Goal: Task Accomplishment & Management: Manage account settings

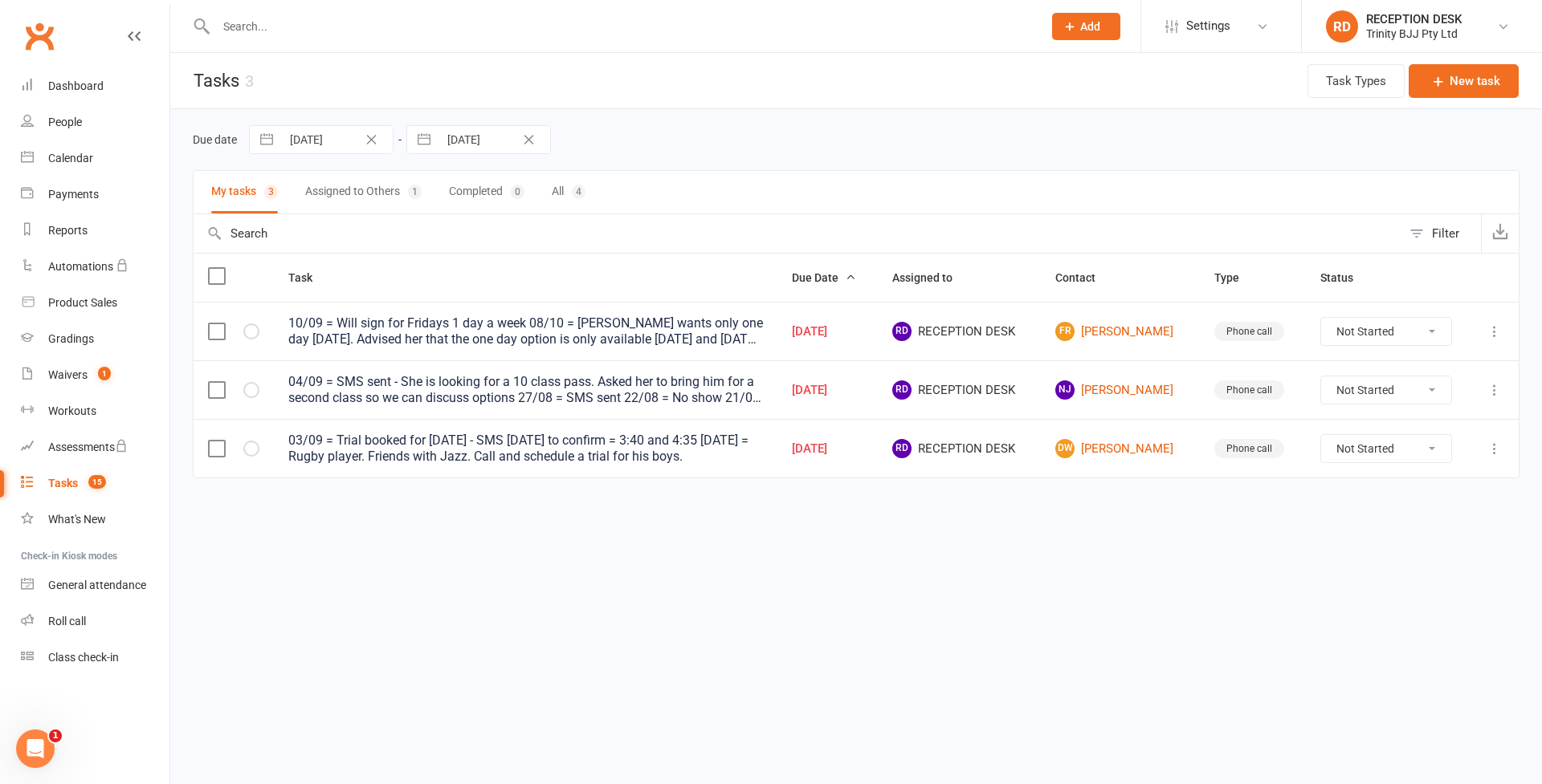
click at [375, 143] on icon "Clear Date" at bounding box center [371, 139] width 12 height 9
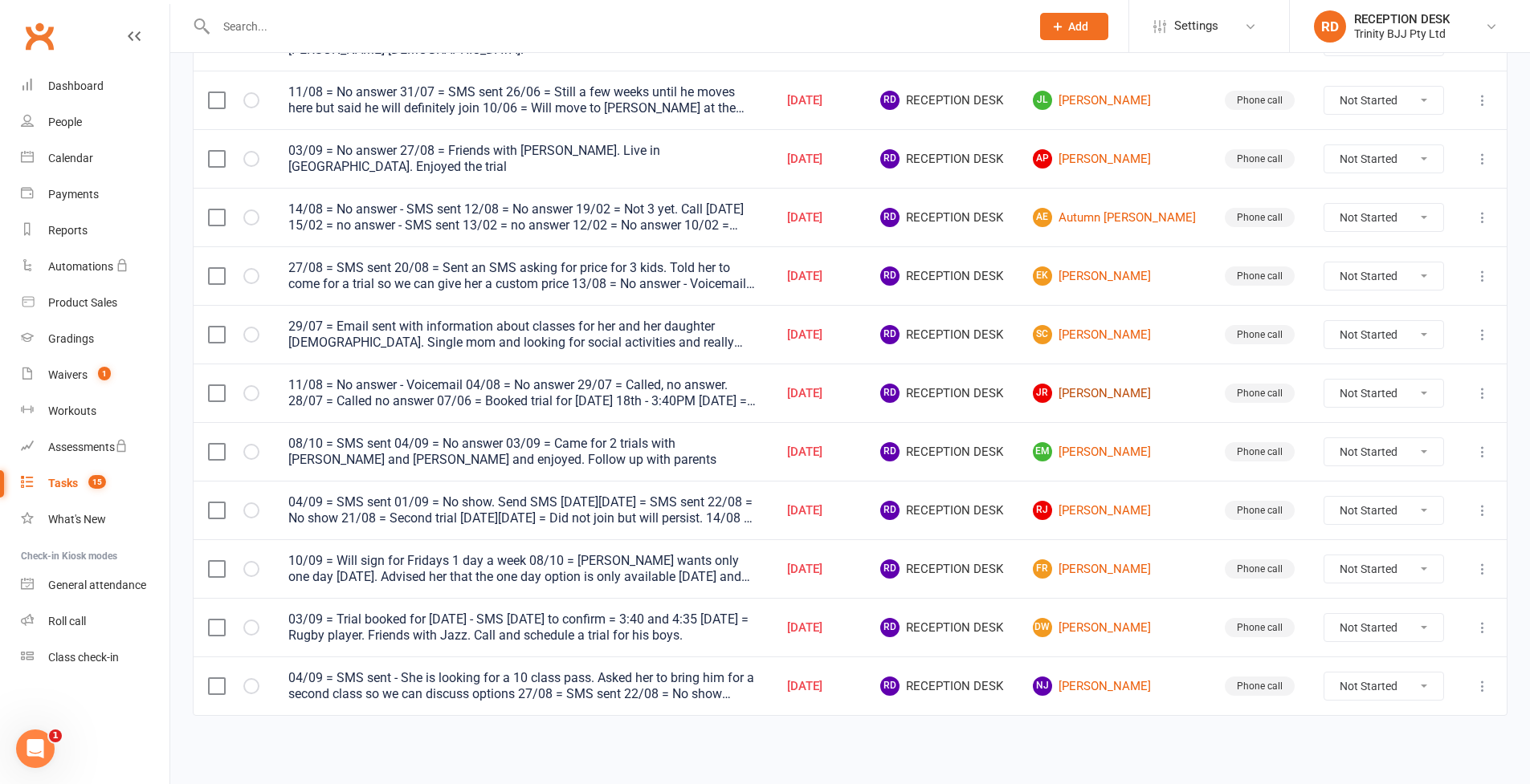
scroll to position [311, 0]
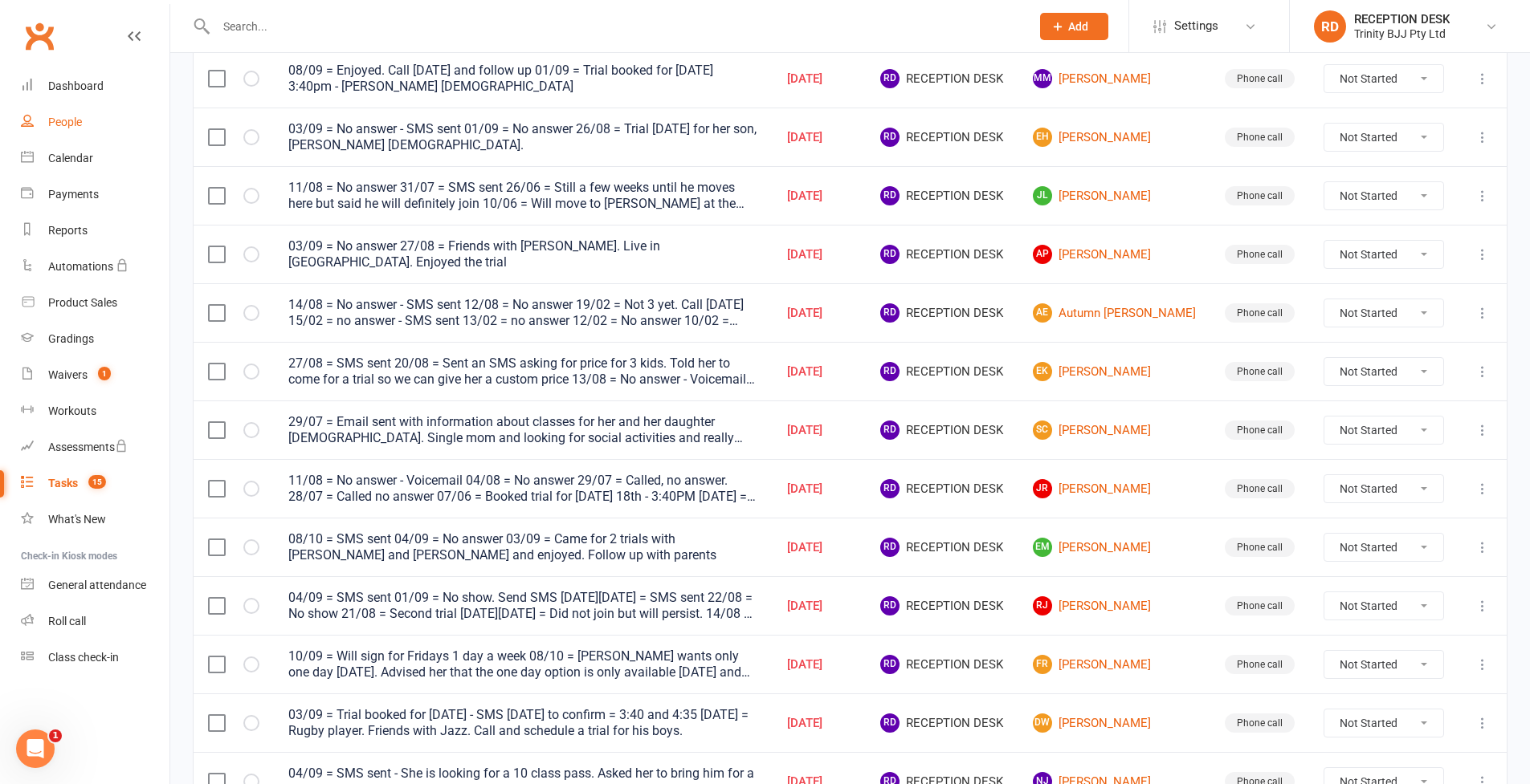
click at [60, 121] on div "People" at bounding box center [64, 121] width 33 height 13
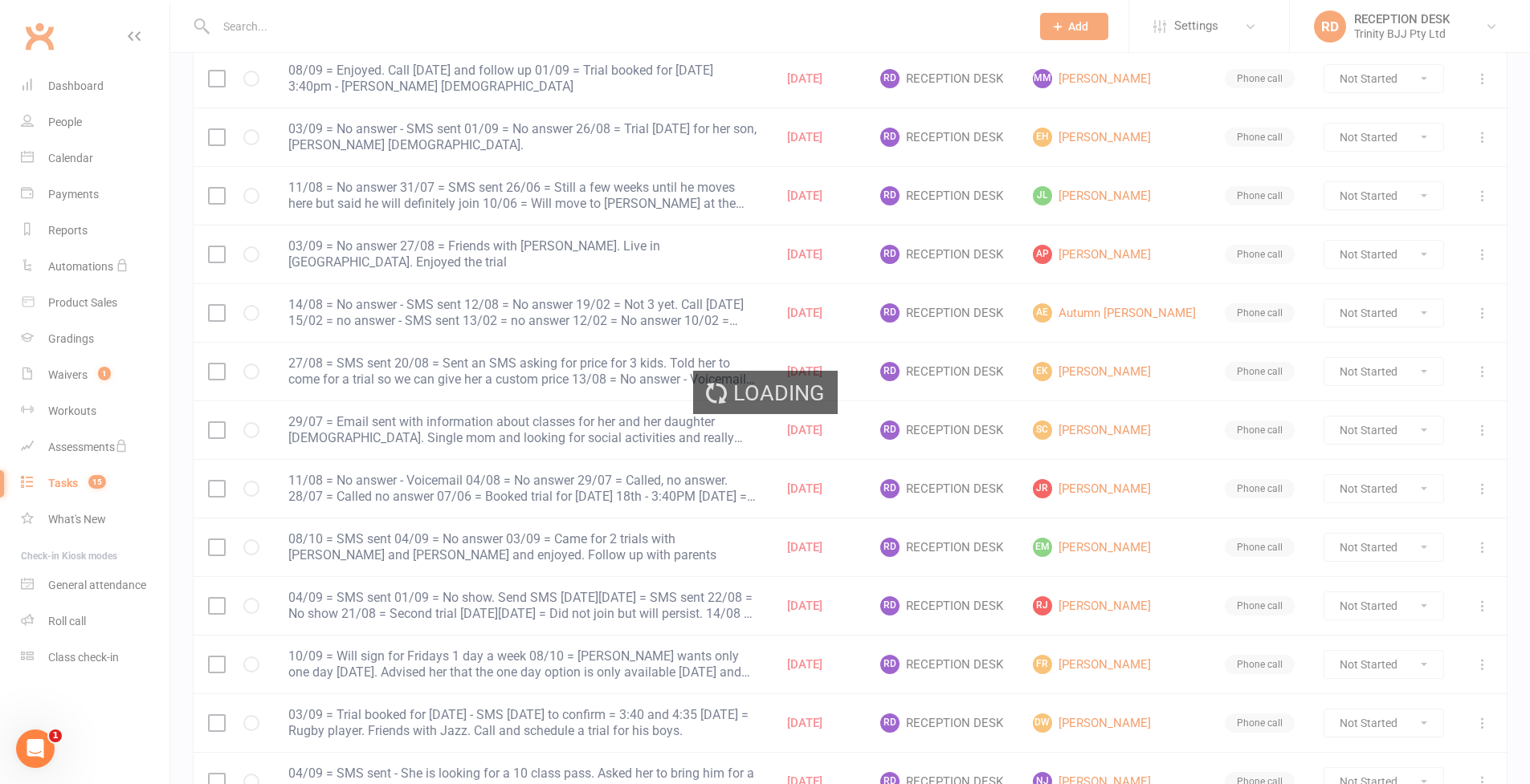
select select "100"
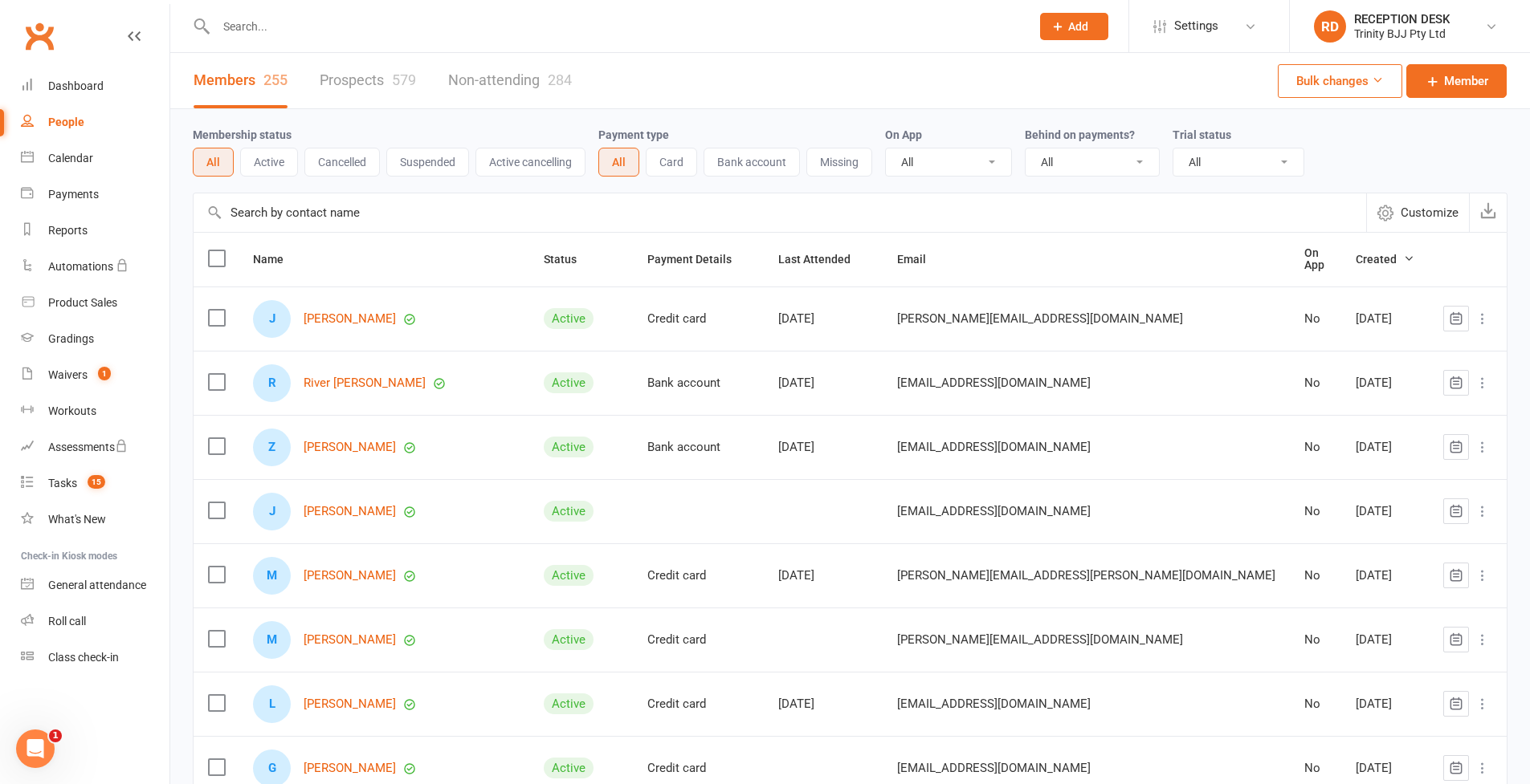
click at [384, 220] on input "text" at bounding box center [779, 212] width 1173 height 38
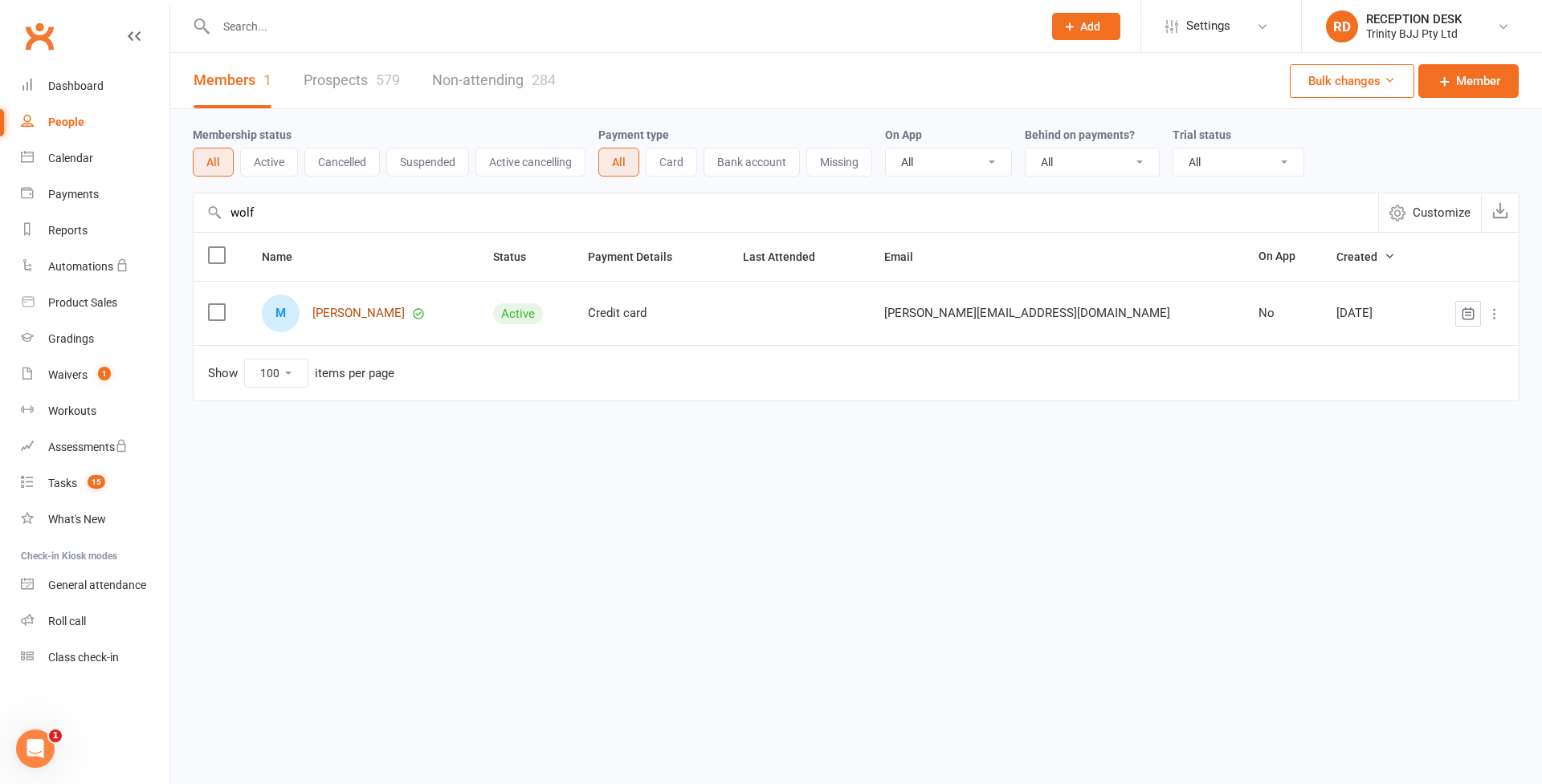
type input "wolf"
click at [359, 311] on link "[PERSON_NAME]" at bounding box center [358, 314] width 92 height 14
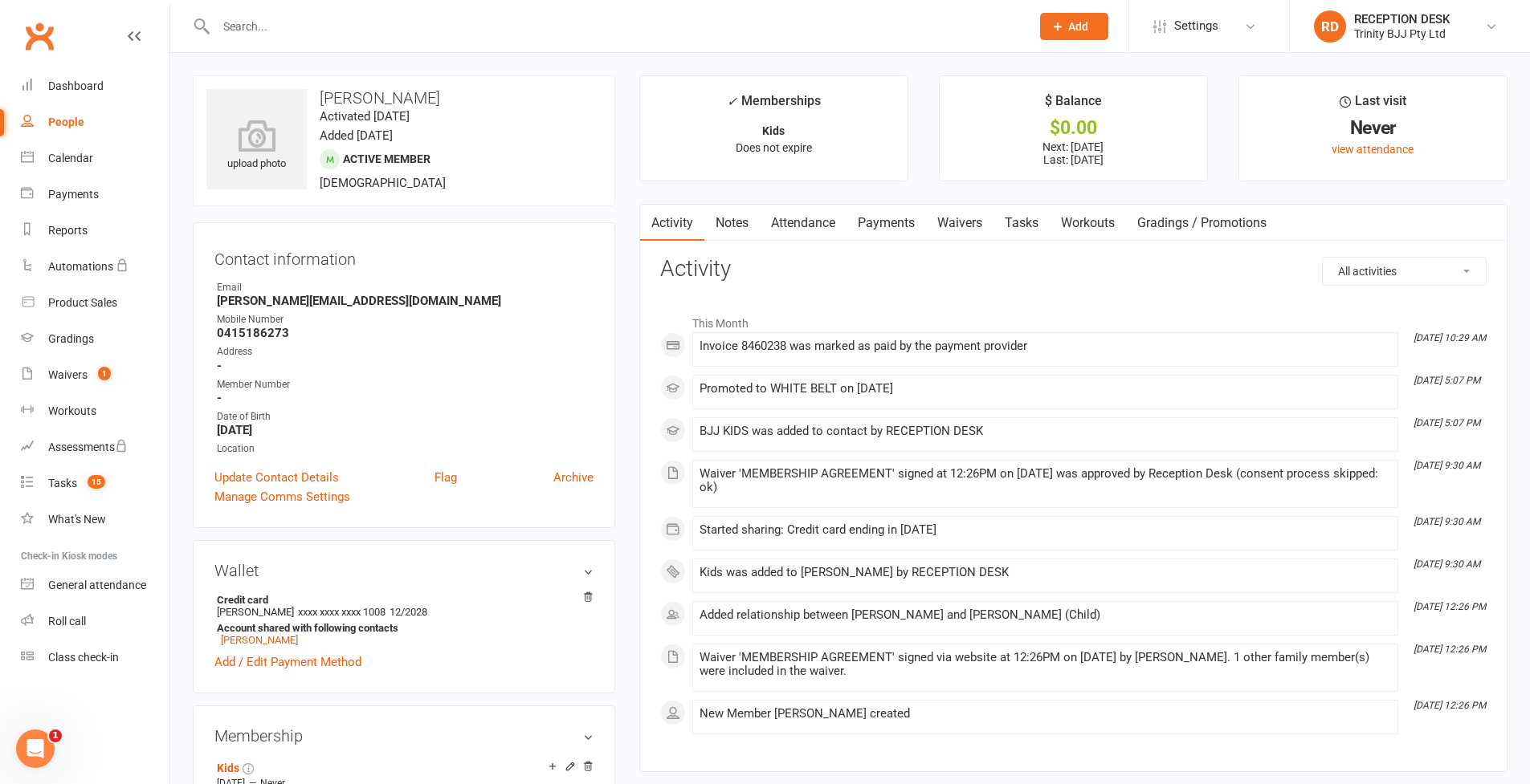
click at [893, 222] on link "Payments" at bounding box center [886, 222] width 80 height 37
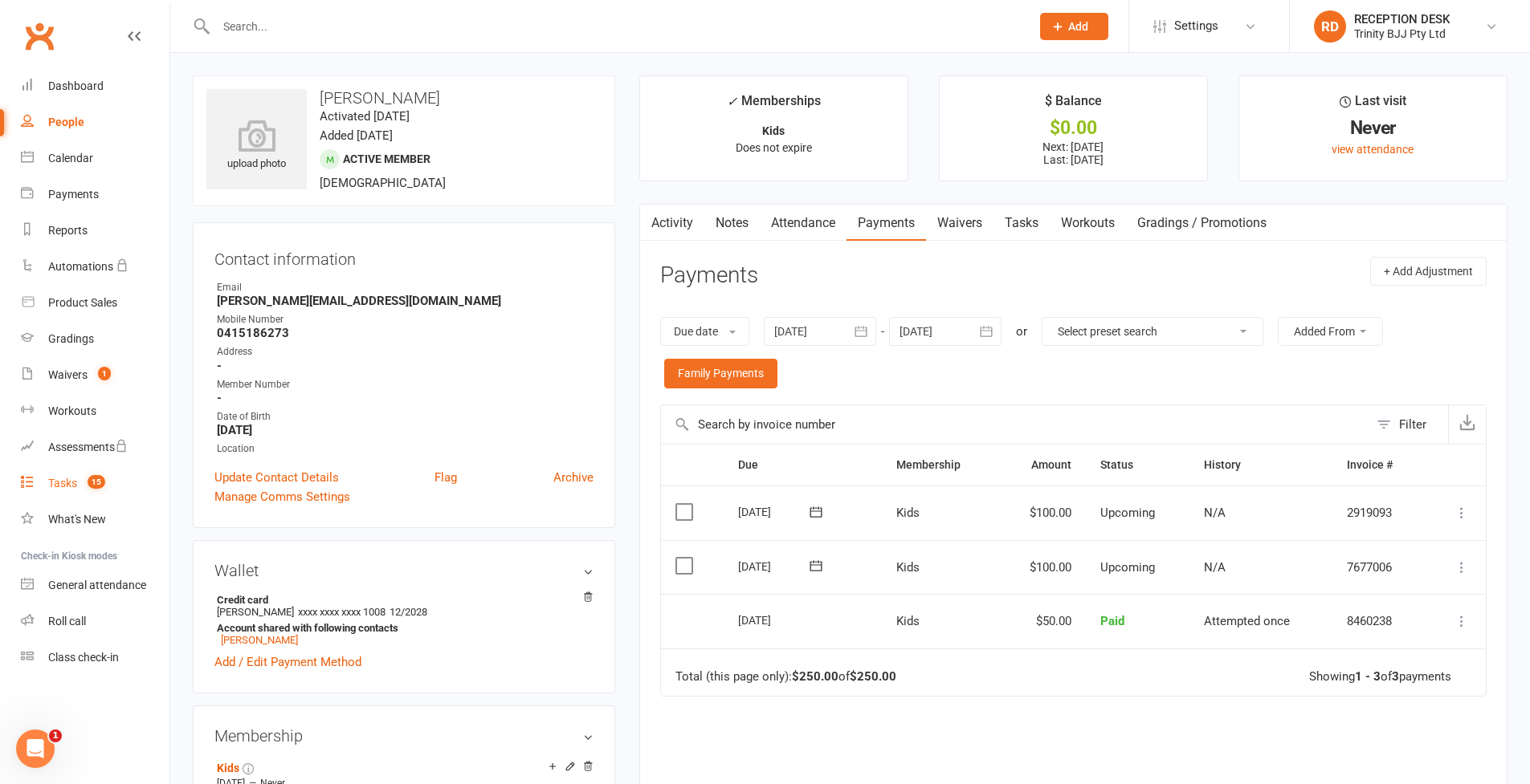
click at [71, 486] on div "Tasks" at bounding box center [62, 483] width 29 height 13
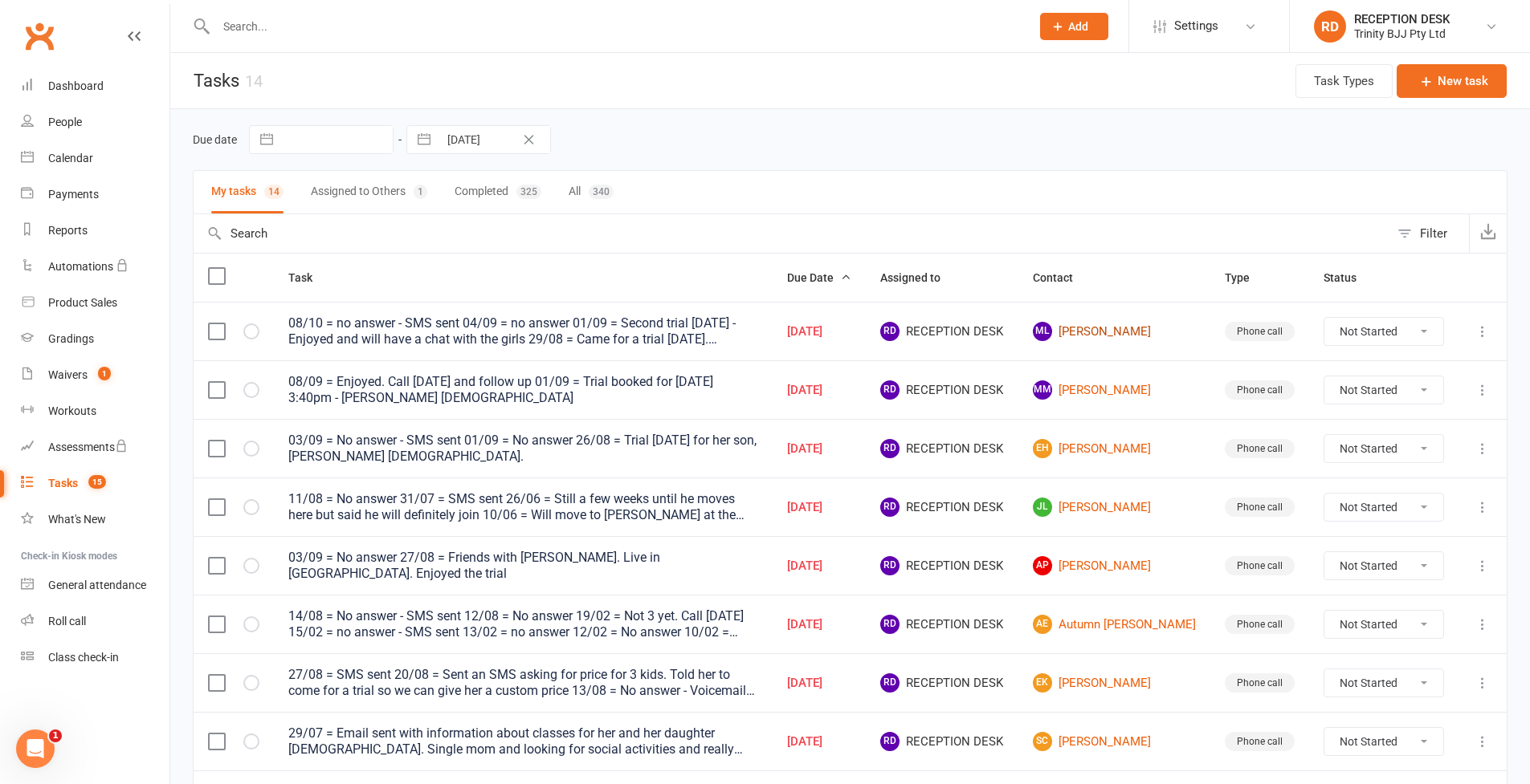
click at [1131, 333] on link "ML [PERSON_NAME]" at bounding box center [1114, 332] width 163 height 20
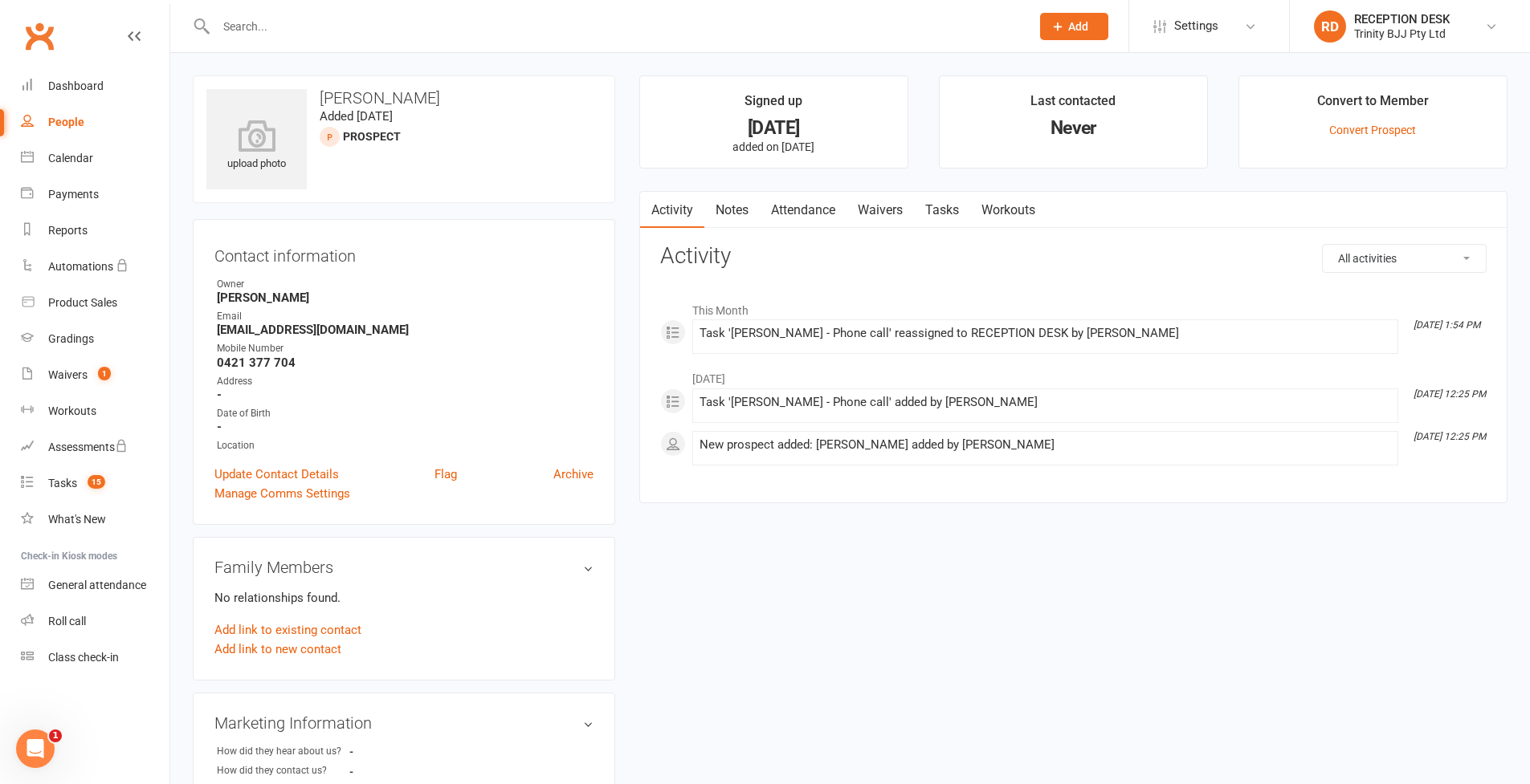
click at [944, 208] on link "Tasks" at bounding box center [942, 209] width 56 height 37
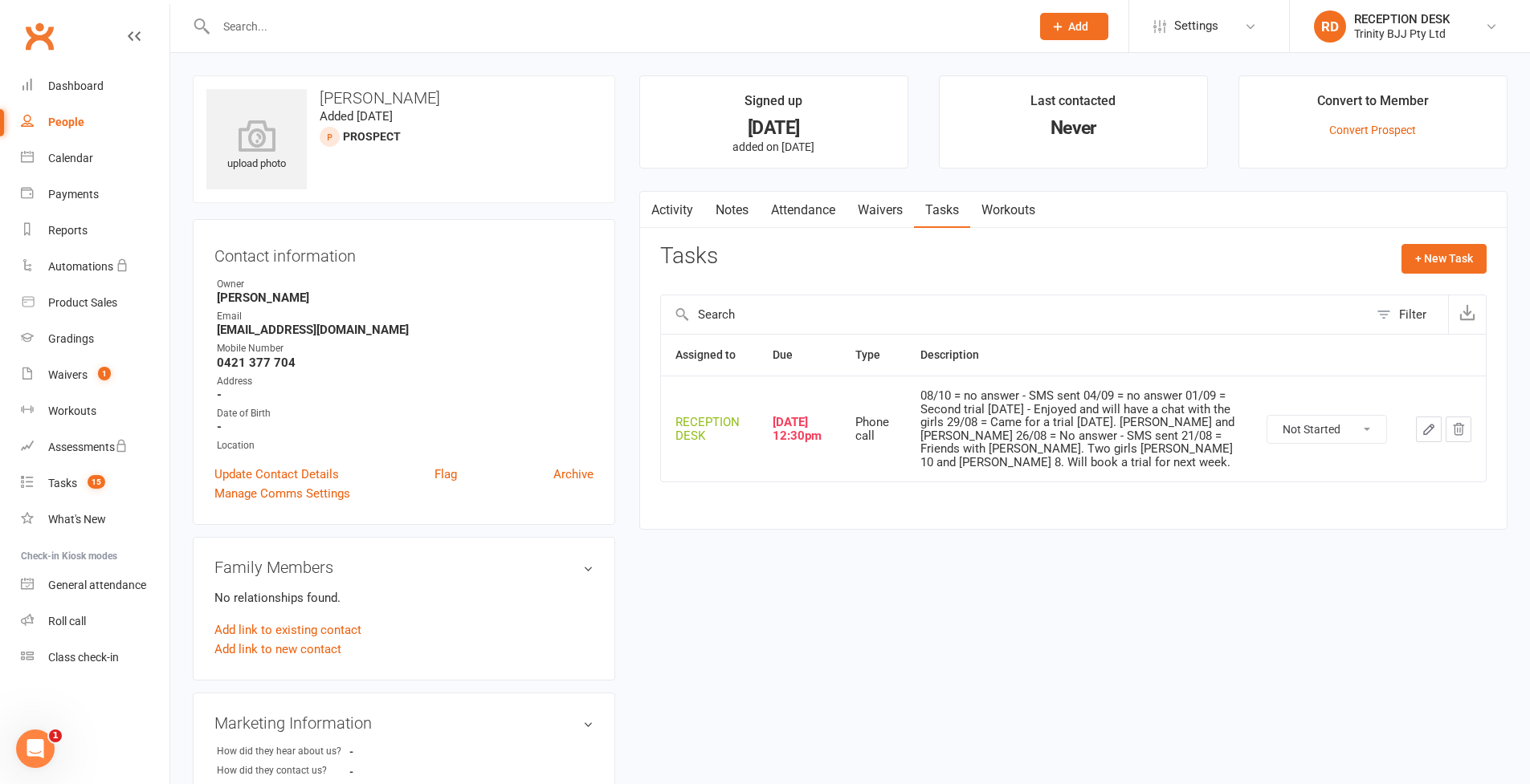
click at [1424, 425] on icon "button" at bounding box center [1428, 429] width 9 height 9
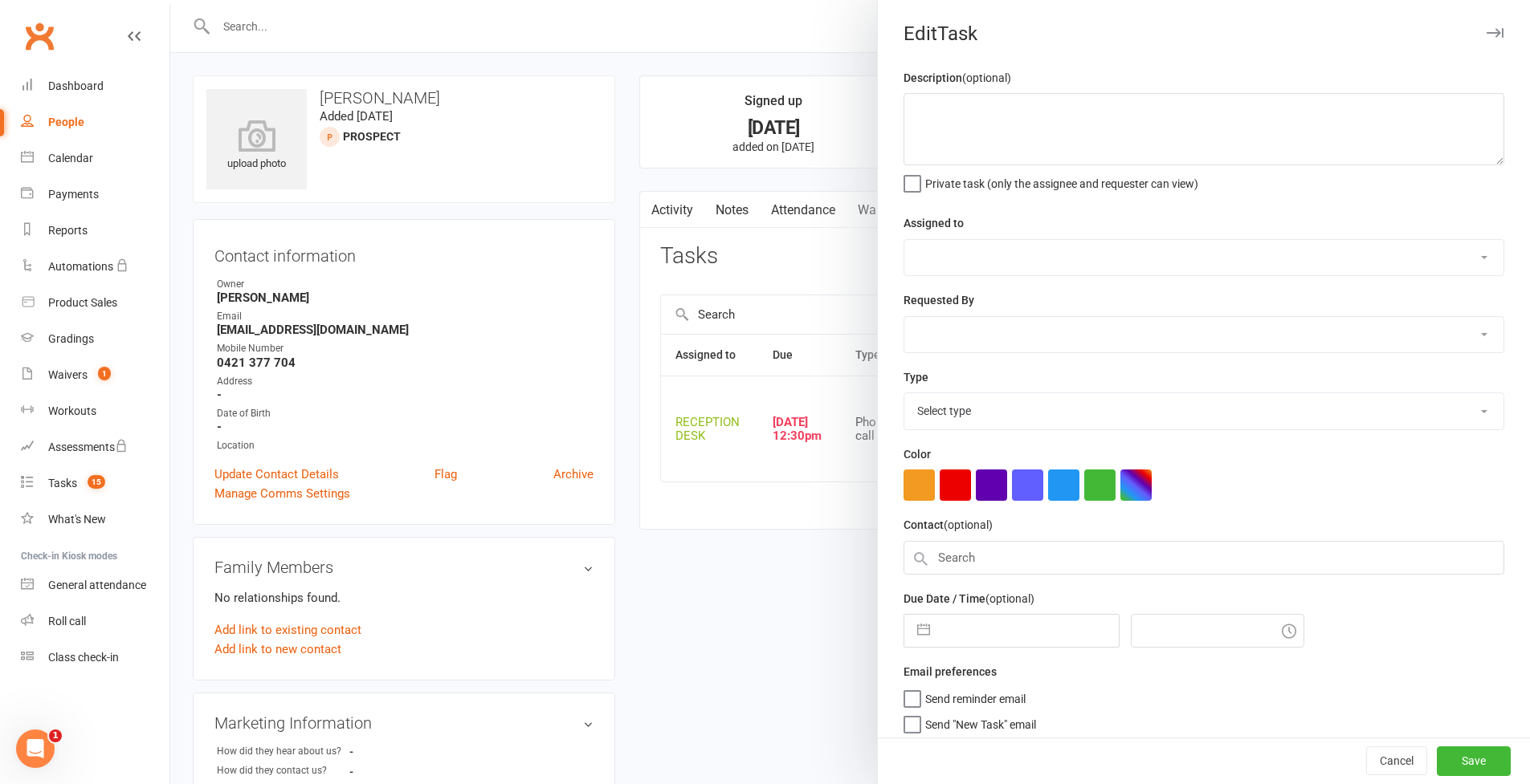
type textarea "08/10 = no answer - SMS sent 04/09 = no answer 01/09 = Second trial [DATE] - En…"
select select "53742"
type input "[DATE]"
type input "12:30pm"
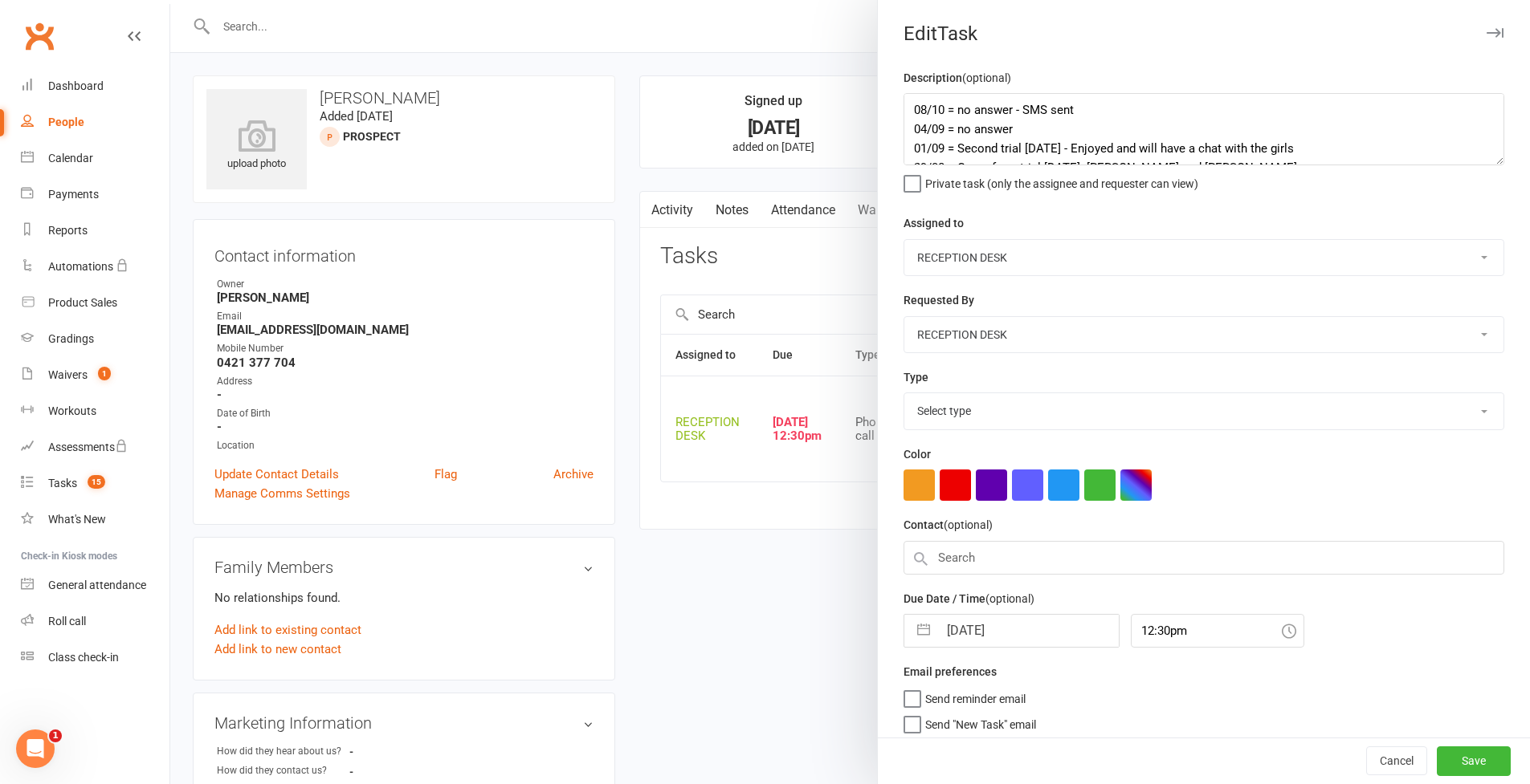
select select "28721"
click at [903, 100] on textarea "08/10 = no answer - SMS sent 04/09 = no answer 01/09 = Second trial [DATE] - En…" at bounding box center [1203, 129] width 600 height 73
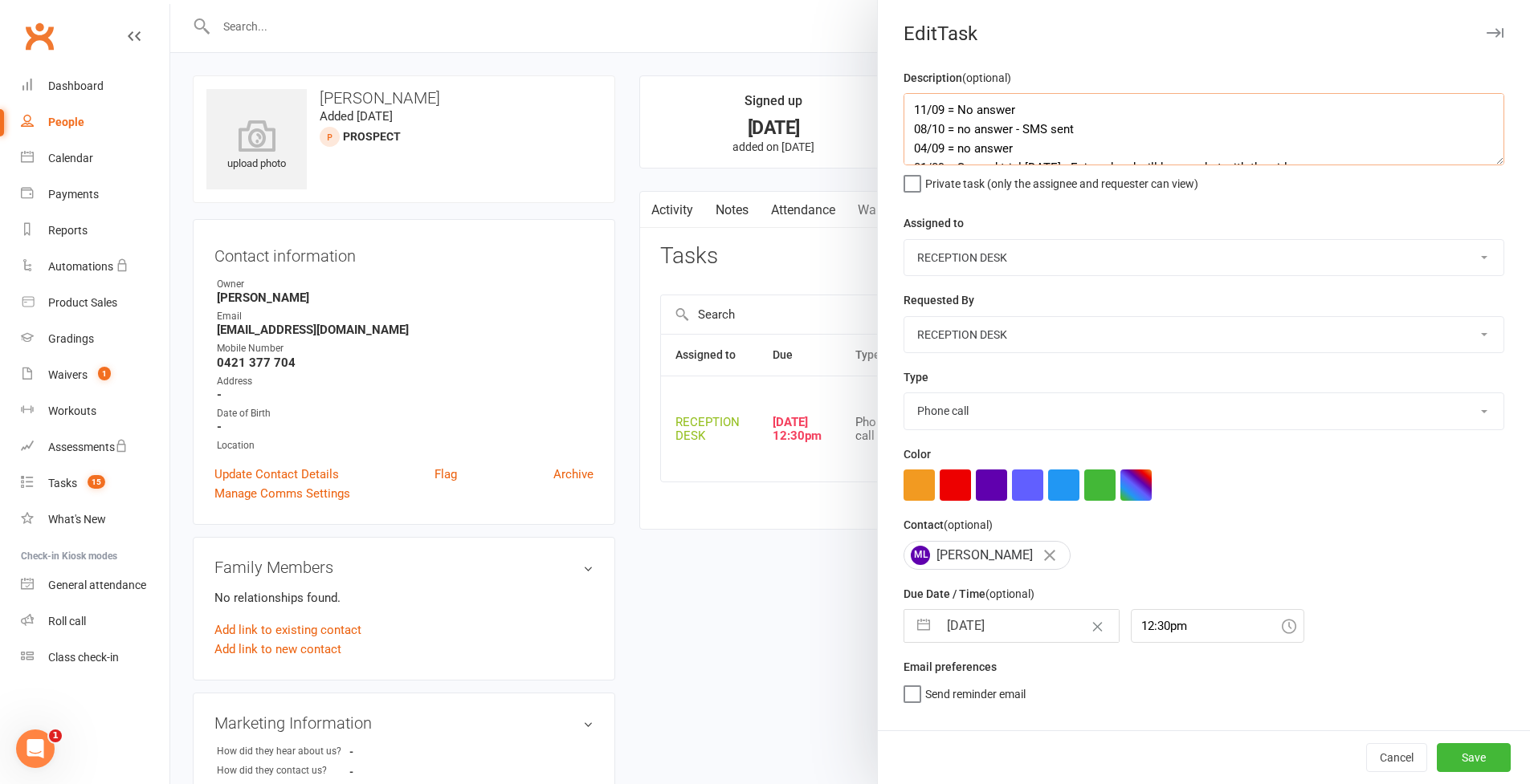
type textarea "11/09 = No answer 08/10 = no answer - SMS sent 04/09 = no answer 01/09 = Second…"
click at [915, 630] on button "button" at bounding box center [924, 627] width 29 height 32
select select "7"
select select "2025"
select select "8"
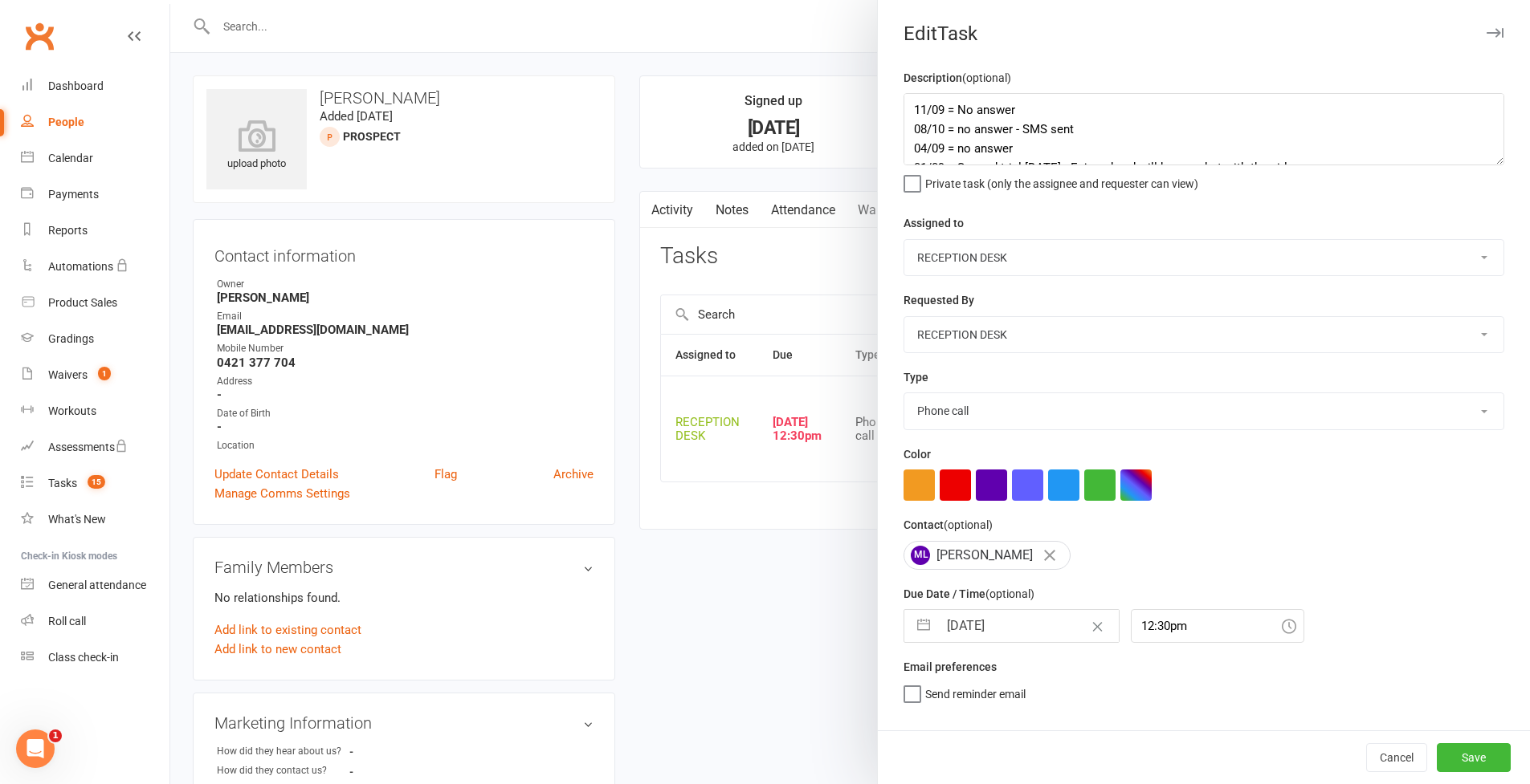
select select "2025"
select select "9"
select select "2025"
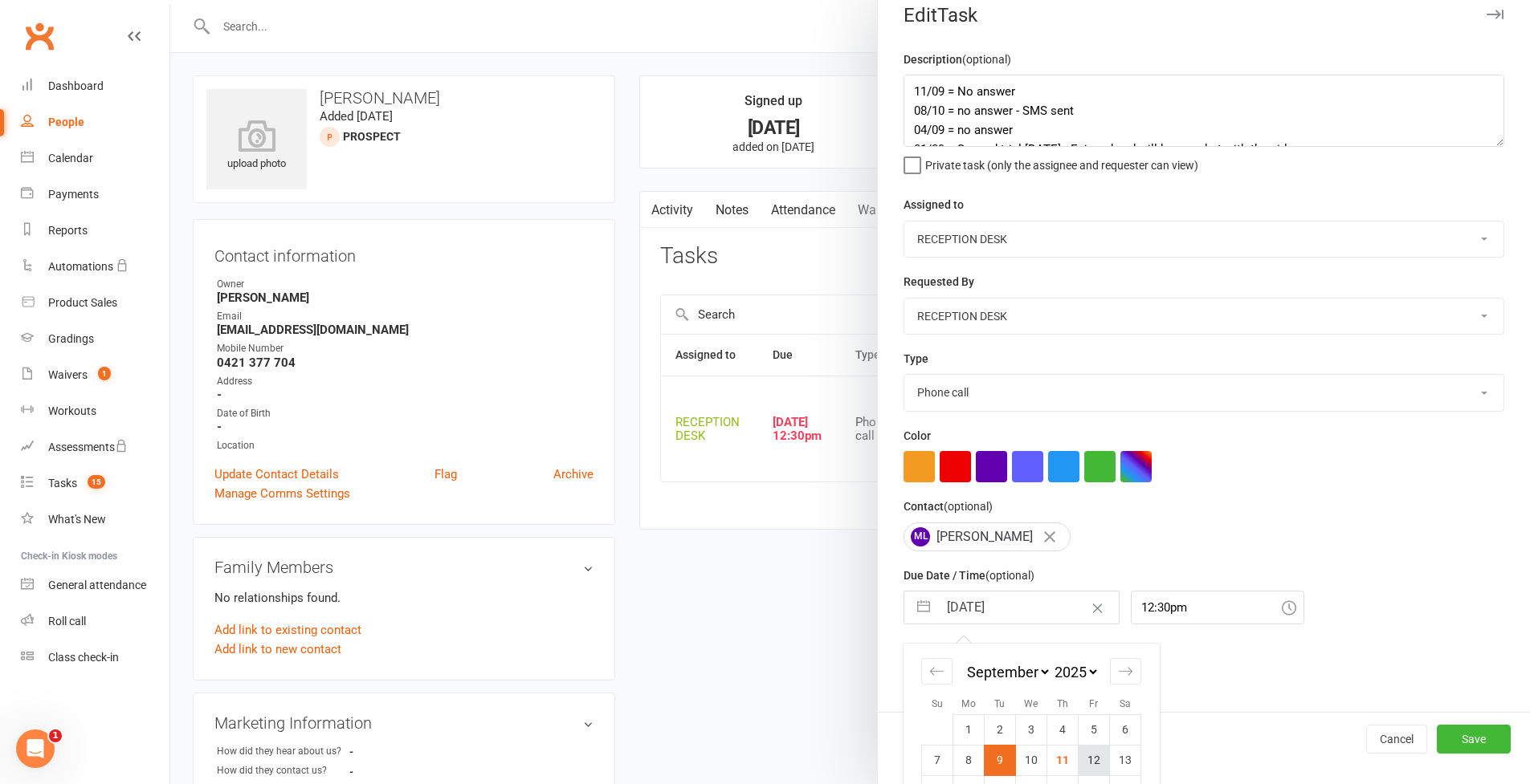
click at [1088, 760] on td "12" at bounding box center [1094, 760] width 32 height 31
type input "[DATE]"
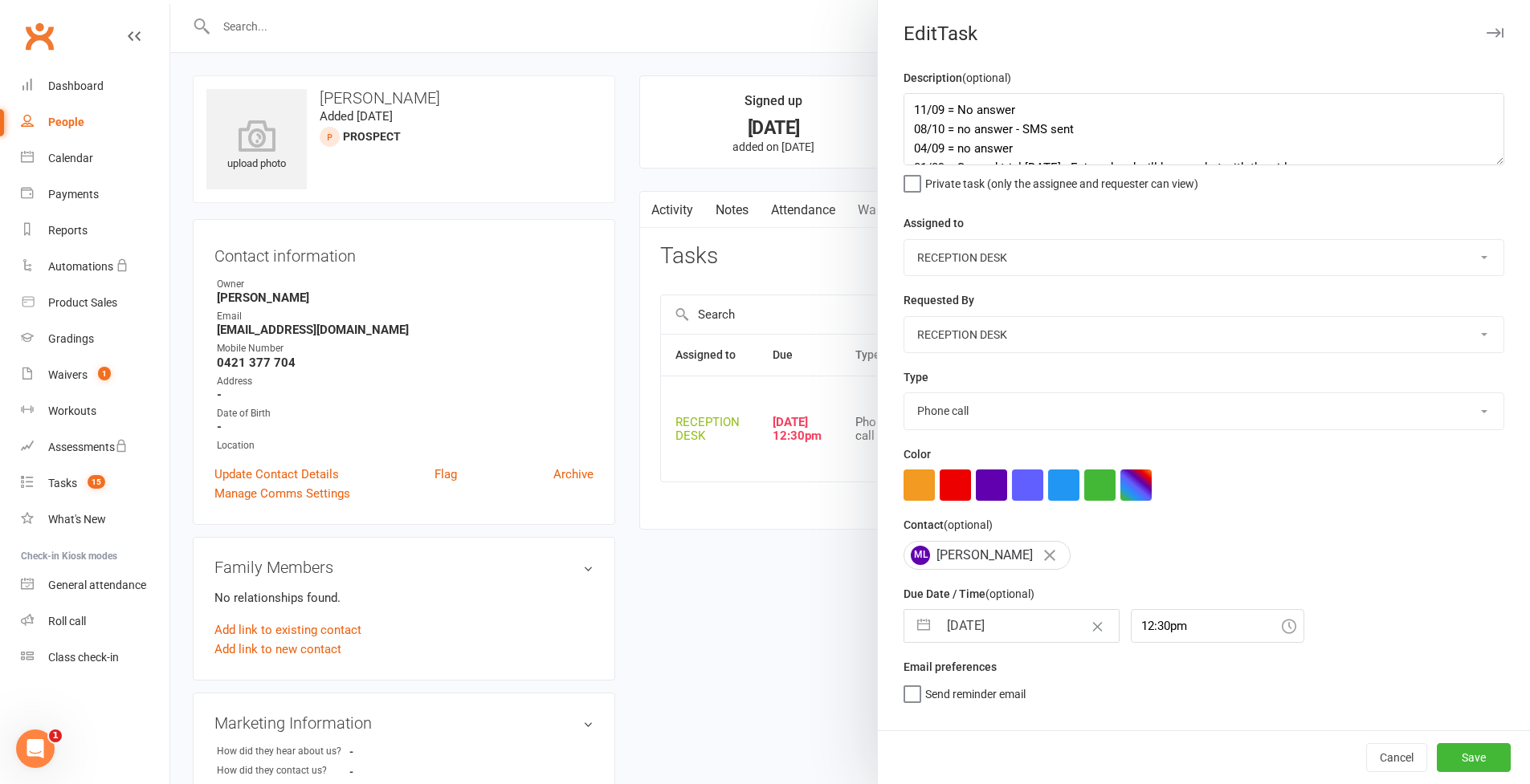
scroll to position [0, 0]
click at [1474, 759] on button "Save" at bounding box center [1474, 758] width 74 height 29
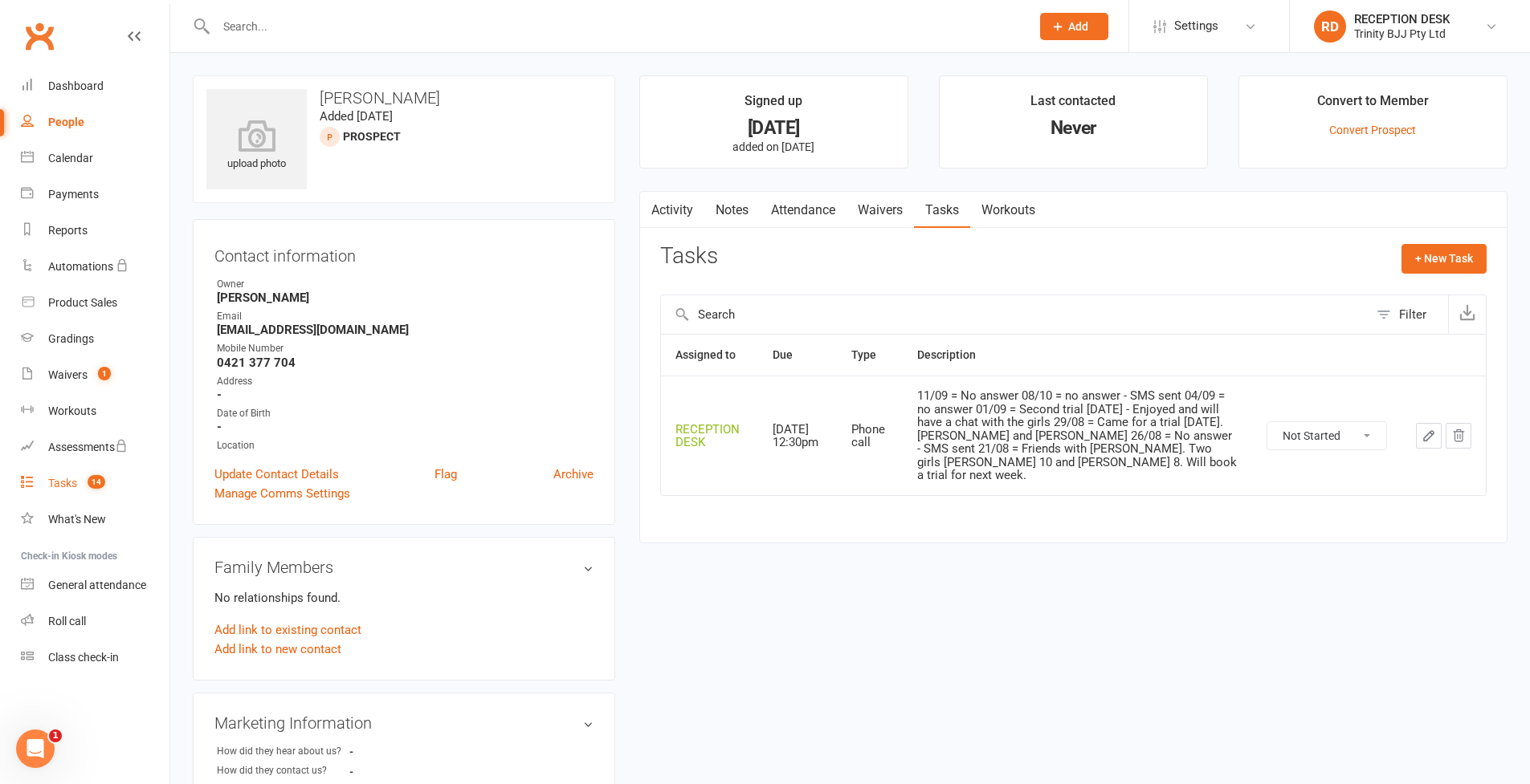
click at [65, 483] on div "Tasks" at bounding box center [62, 483] width 29 height 13
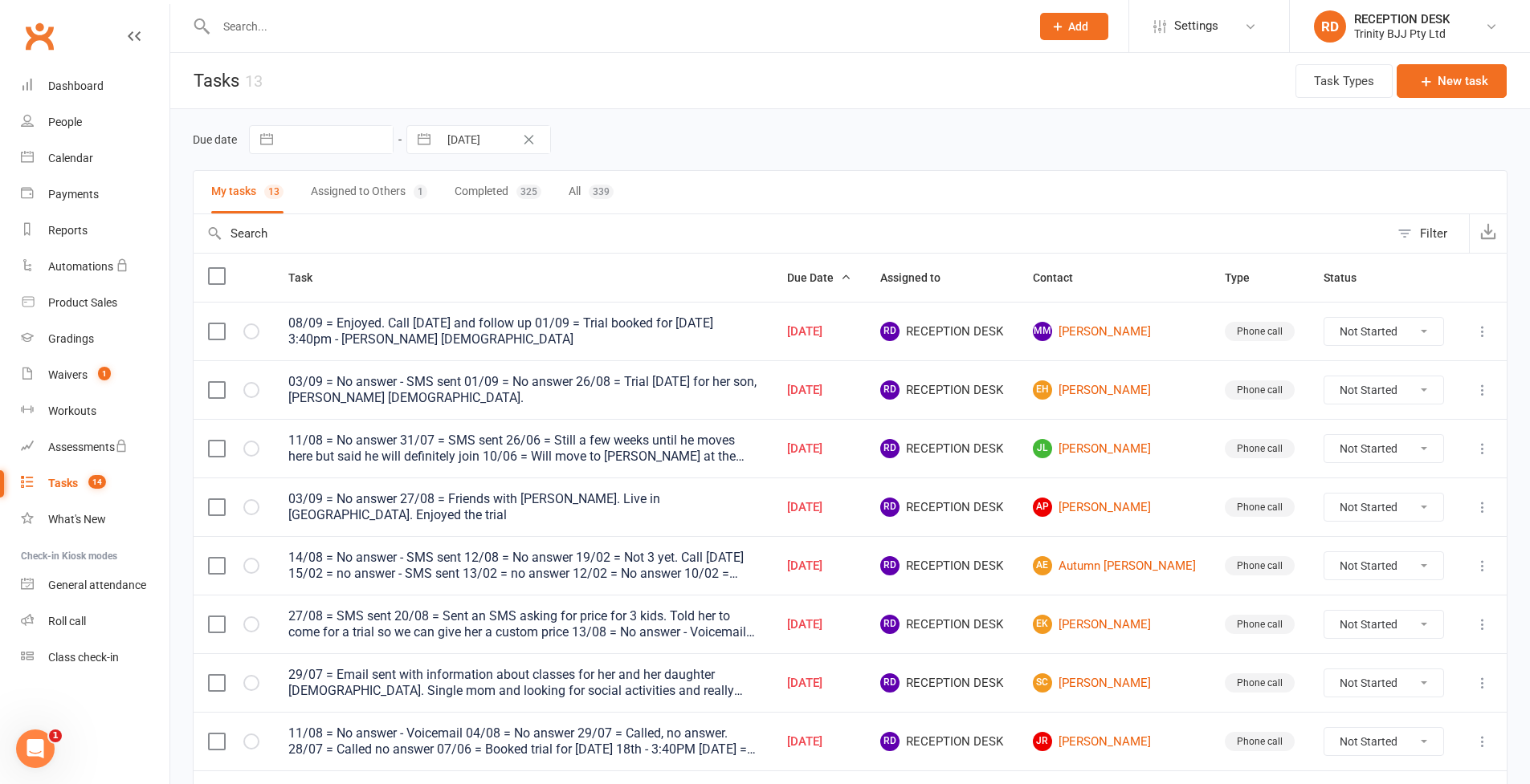
click at [1127, 341] on td "MM [PERSON_NAME]" at bounding box center [1114, 331] width 192 height 59
click at [1137, 316] on td "MM [PERSON_NAME]" at bounding box center [1114, 331] width 192 height 59
click at [1136, 328] on link "MM [PERSON_NAME]" at bounding box center [1114, 332] width 163 height 20
